Goal: Navigation & Orientation: Find specific page/section

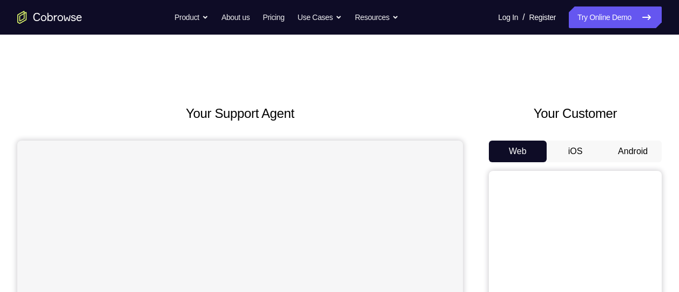
click at [645, 151] on button "Android" at bounding box center [633, 151] width 58 height 22
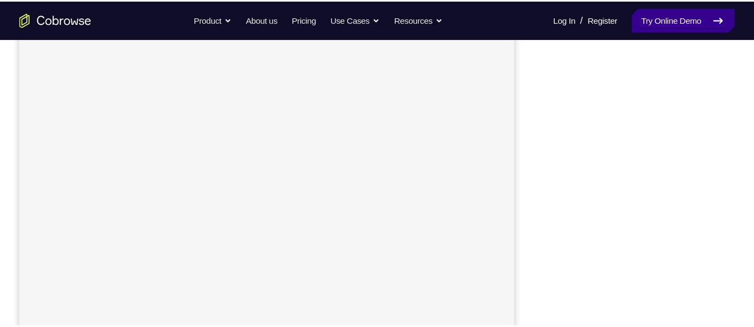
scroll to position [166, 0]
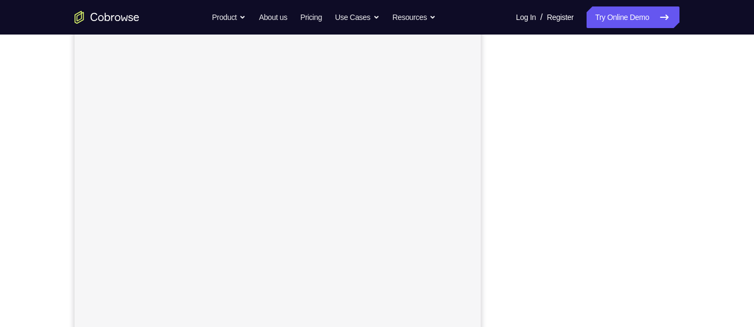
drag, startPoint x: 652, startPoint y: 18, endPoint x: 485, endPoint y: 106, distance: 188.8
click at [485, 106] on div "Your Support Agent Your Customer Web iOS Android" at bounding box center [377, 136] width 605 height 399
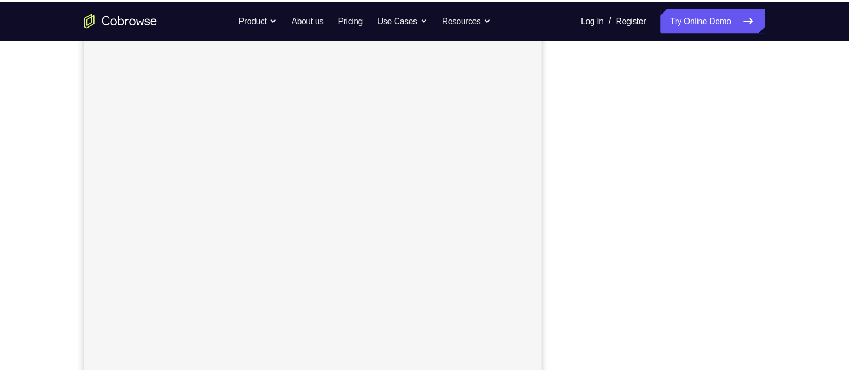
scroll to position [158, 0]
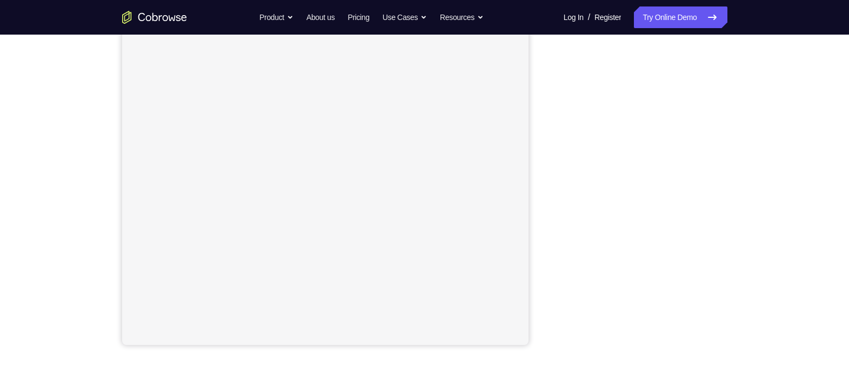
drag, startPoint x: 720, startPoint y: 14, endPoint x: 545, endPoint y: 109, distance: 198.8
click at [545, 109] on div "Your Support Agent Your Customer Web iOS Android" at bounding box center [424, 145] width 605 height 399
